Goal: Information Seeking & Learning: Learn about a topic

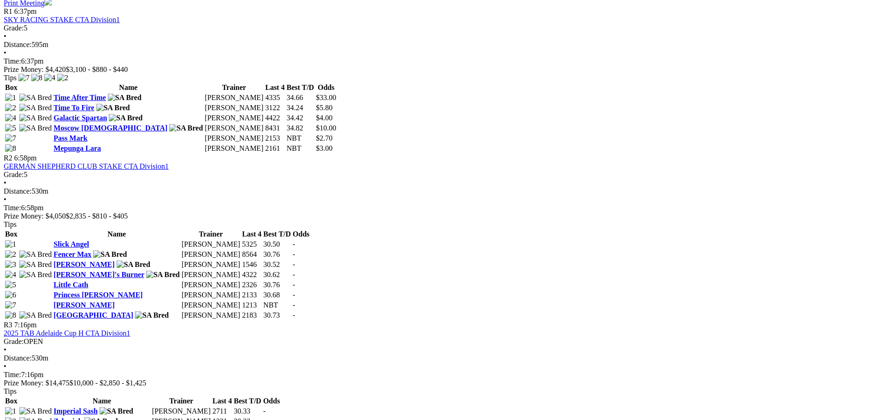
scroll to position [535, 0]
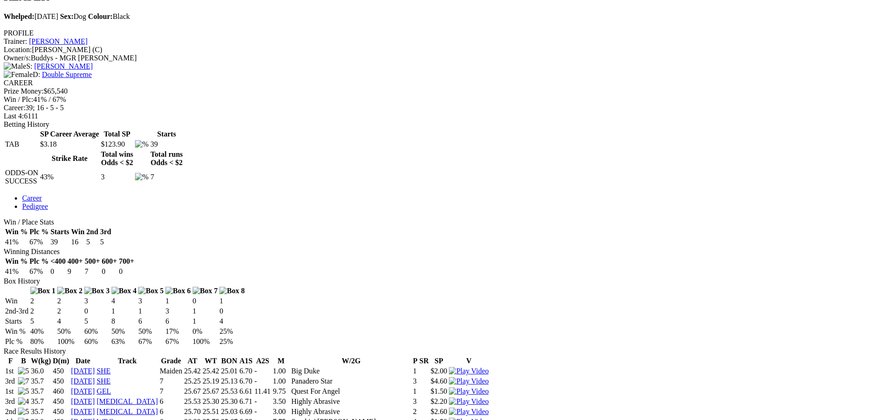
scroll to position [92, 0]
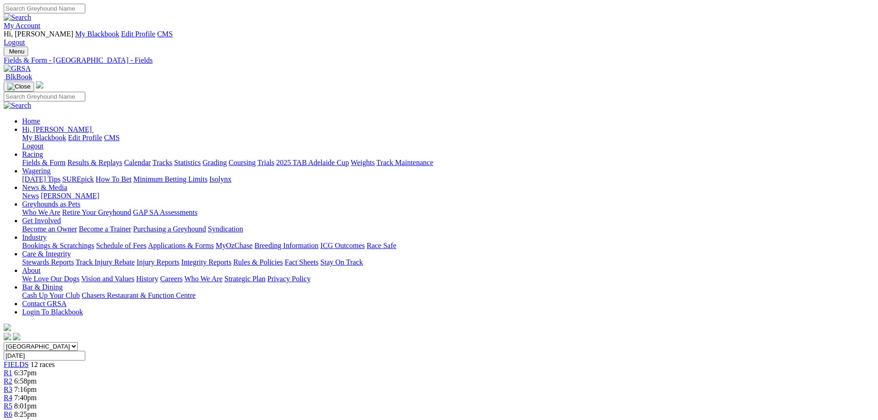
click at [122, 159] on link "Results & Replays" at bounding box center [94, 163] width 55 height 8
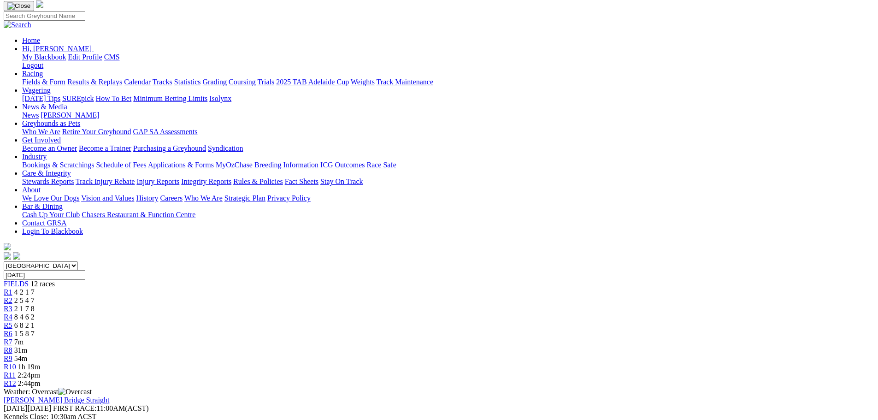
scroll to position [92, 0]
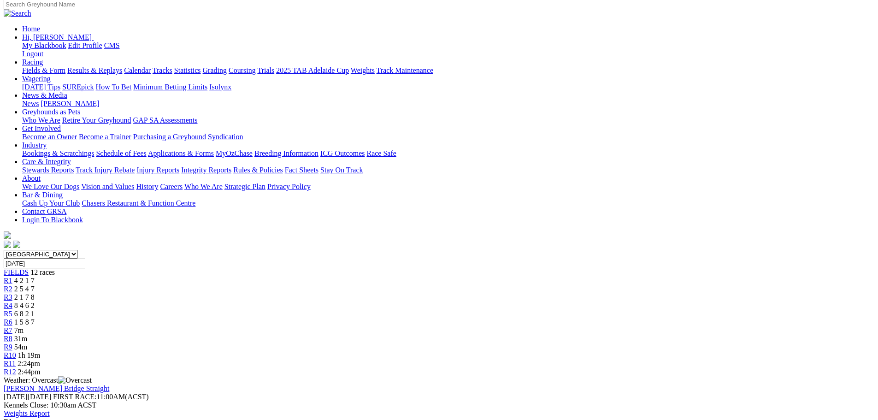
click at [12, 285] on link "R2" at bounding box center [8, 289] width 9 height 8
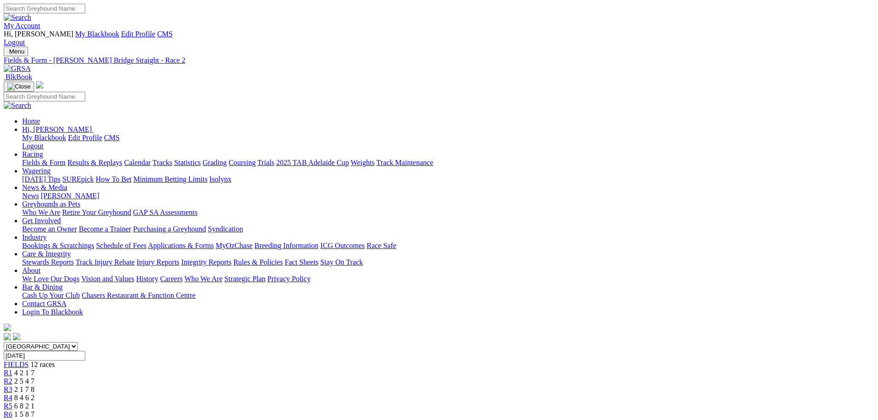
click at [311, 385] on div "R3 2 1 7 8" at bounding box center [439, 389] width 871 height 8
click at [12, 394] on span "R4" at bounding box center [8, 398] width 9 height 8
click at [12, 402] on span "R5" at bounding box center [8, 406] width 9 height 8
click at [12, 410] on span "R6" at bounding box center [8, 414] width 9 height 8
click at [65, 159] on link "Fields & Form" at bounding box center [43, 163] width 43 height 8
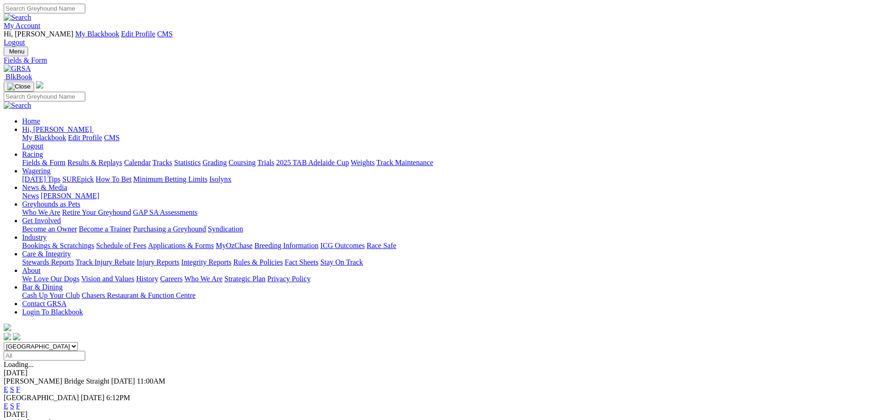
click at [20, 385] on link "F" at bounding box center [18, 389] width 4 height 8
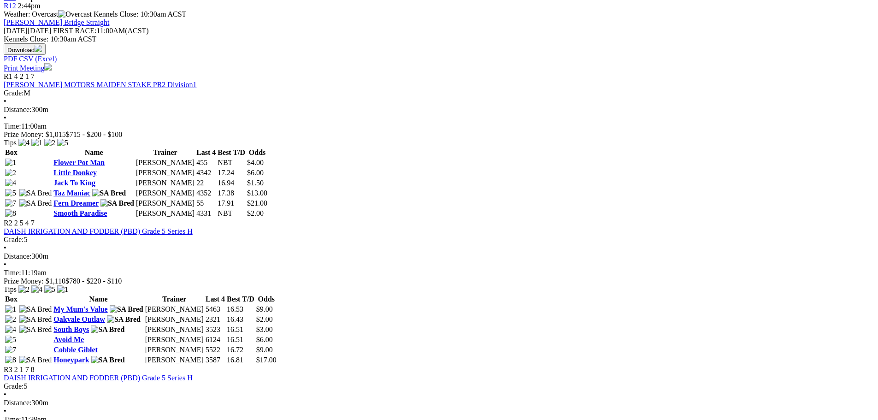
scroll to position [461, 0]
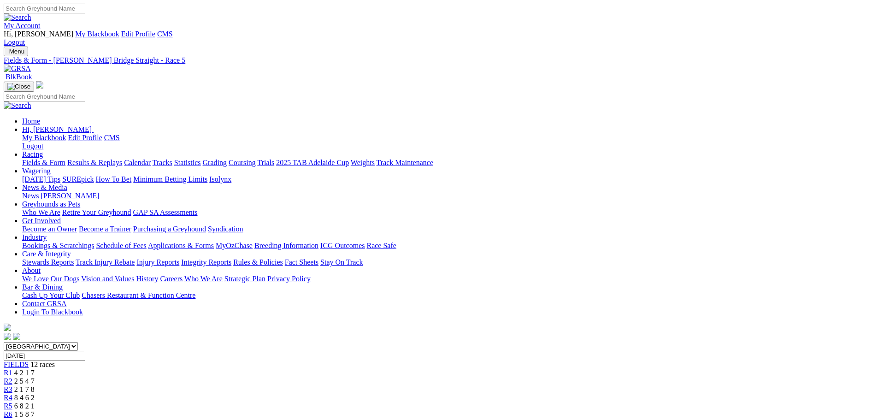
click at [444, 410] on div "R6 1 5 8 7" at bounding box center [439, 414] width 871 height 8
click at [488, 419] on div "R7 6m" at bounding box center [439, 423] width 871 height 8
click at [85, 13] on input "Search" at bounding box center [45, 9] width 82 height 10
type input "reaper"
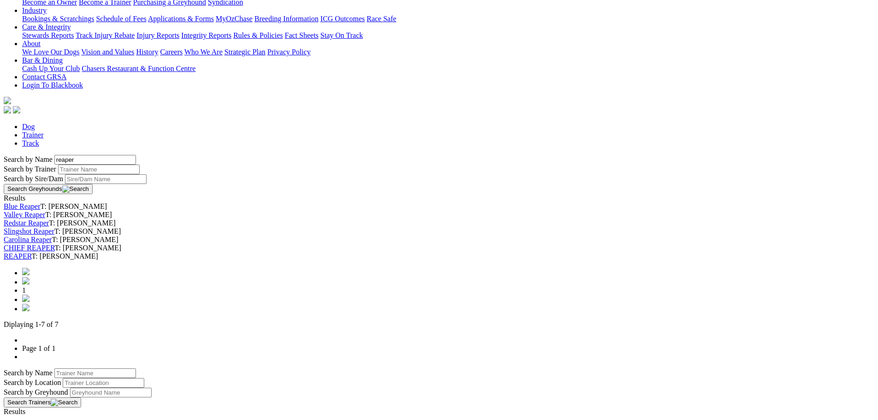
scroll to position [231, 0]
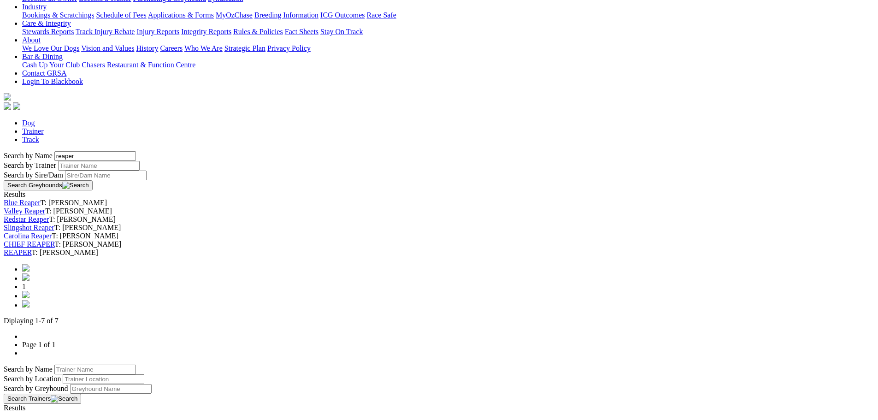
click at [31, 256] on link "REAPER" at bounding box center [18, 253] width 28 height 8
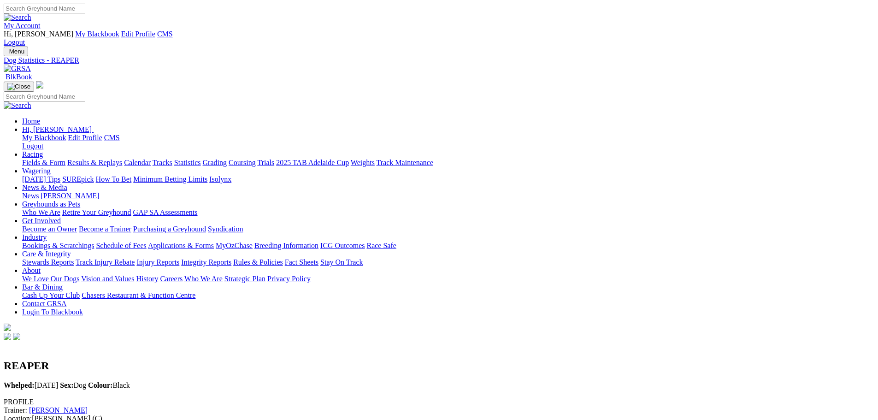
click at [39, 192] on link "News" at bounding box center [30, 196] width 17 height 8
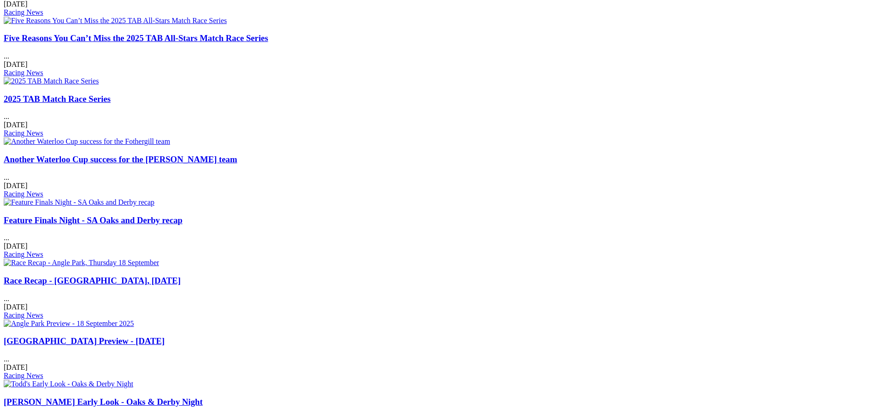
scroll to position [645, 0]
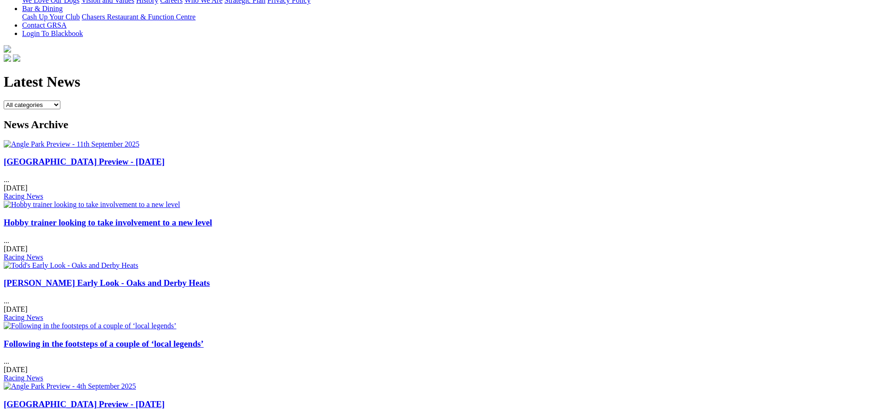
scroll to position [415, 0]
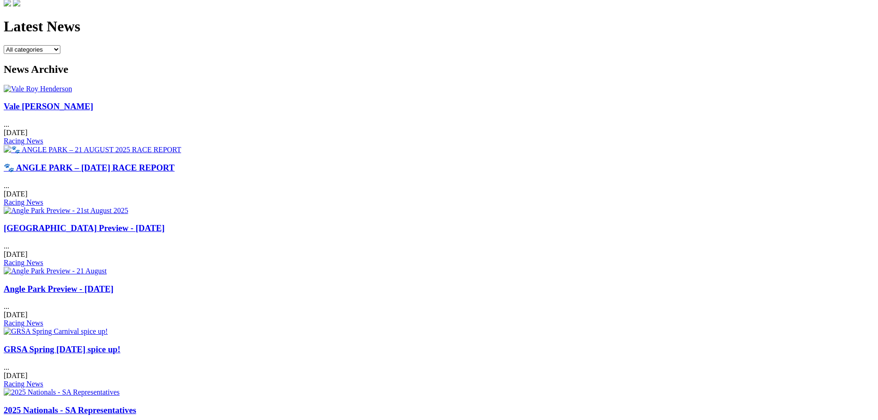
scroll to position [369, 0]
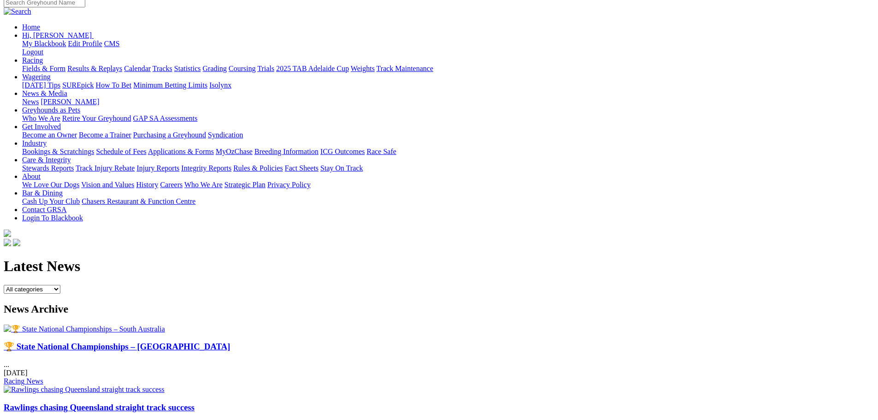
scroll to position [138, 0]
